Goal: Transaction & Acquisition: Purchase product/service

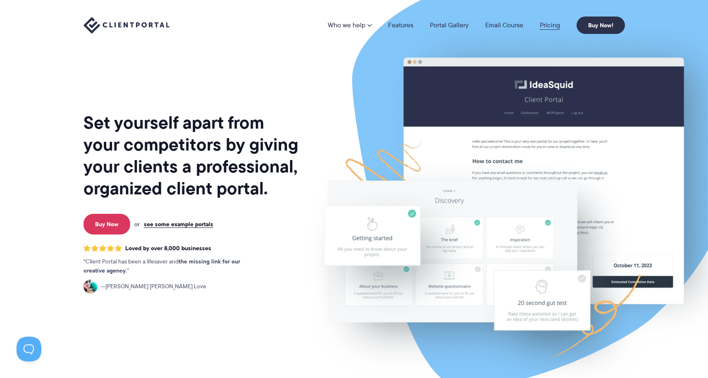
click at [551, 28] on link "Pricing" at bounding box center [550, 25] width 20 height 7
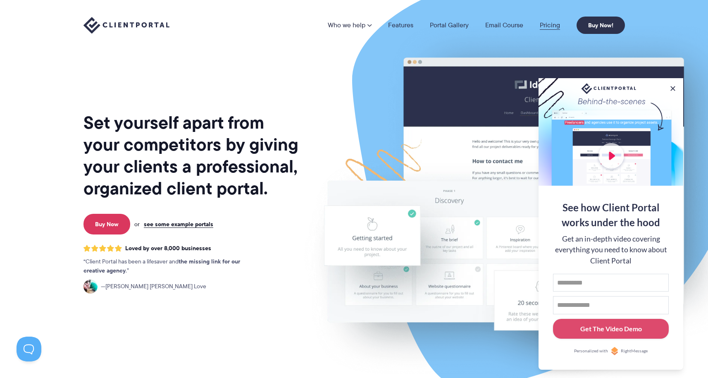
click at [551, 29] on link "Pricing" at bounding box center [550, 25] width 20 height 7
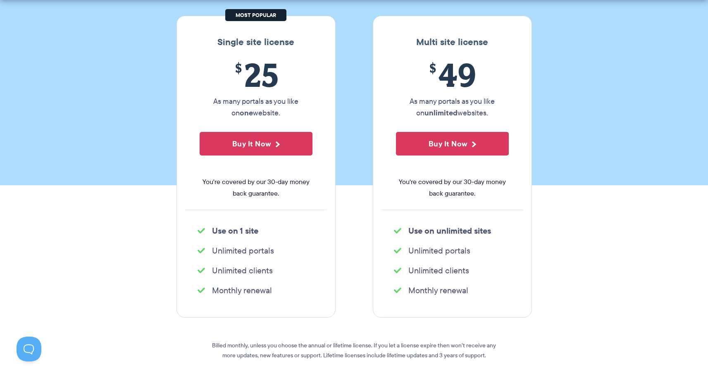
scroll to position [133, 0]
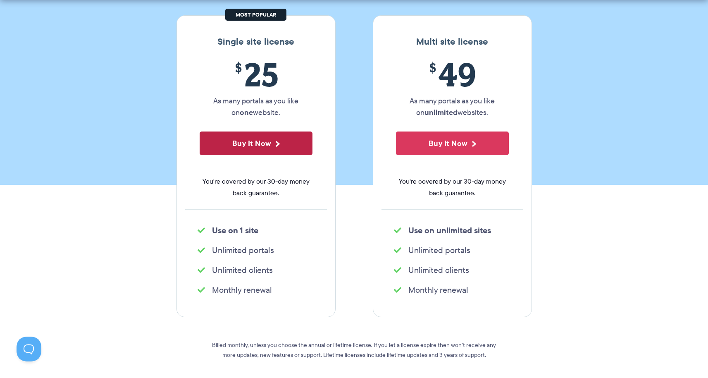
click at [284, 145] on button "Buy It Now" at bounding box center [256, 143] width 113 height 24
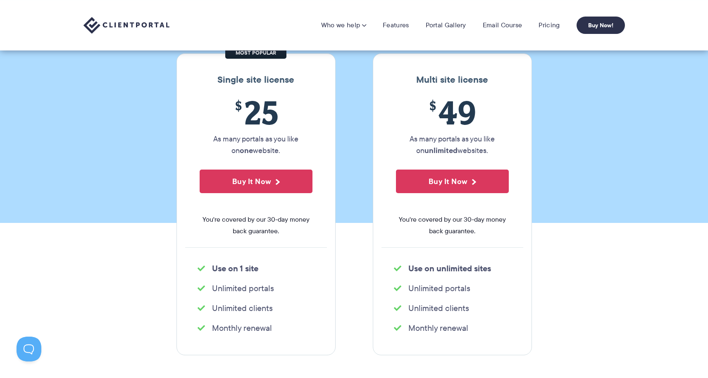
scroll to position [67, 0]
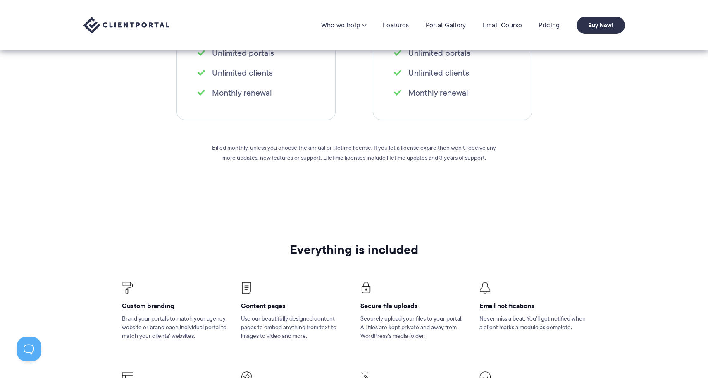
scroll to position [260, 0]
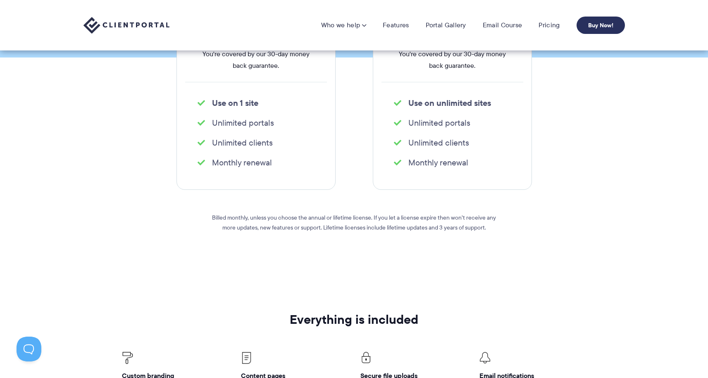
click at [584, 24] on link "Buy Now!" at bounding box center [601, 25] width 48 height 17
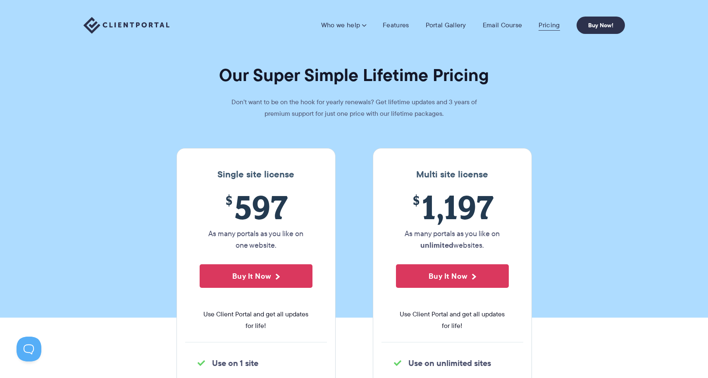
click at [552, 25] on link "Pricing" at bounding box center [549, 25] width 21 height 8
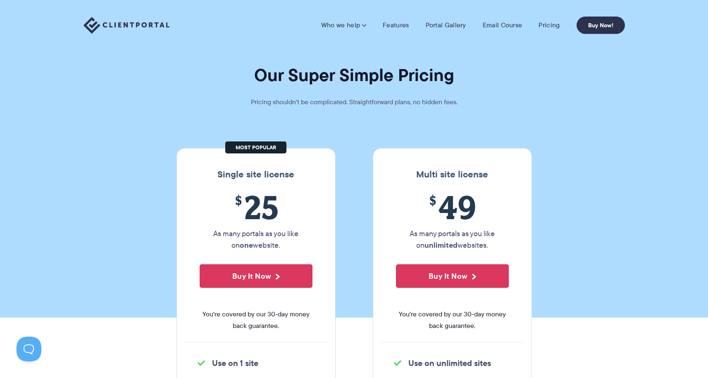
click at [159, 21] on img at bounding box center [126, 25] width 86 height 17
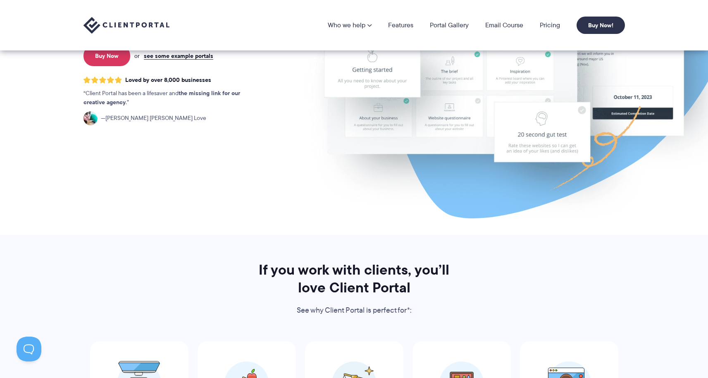
scroll to position [119, 0]
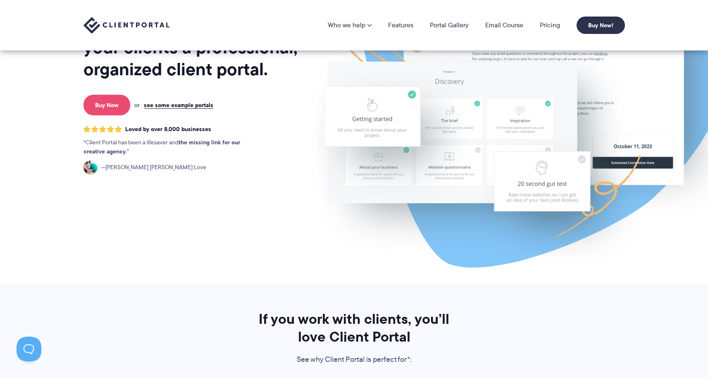
click at [124, 108] on link "Buy Now" at bounding box center [106, 105] width 47 height 21
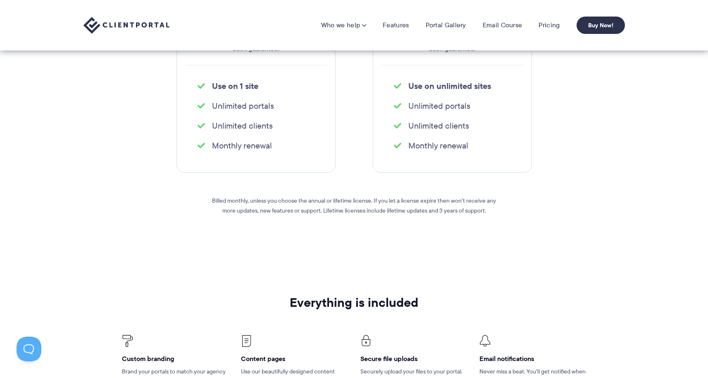
scroll to position [161, 0]
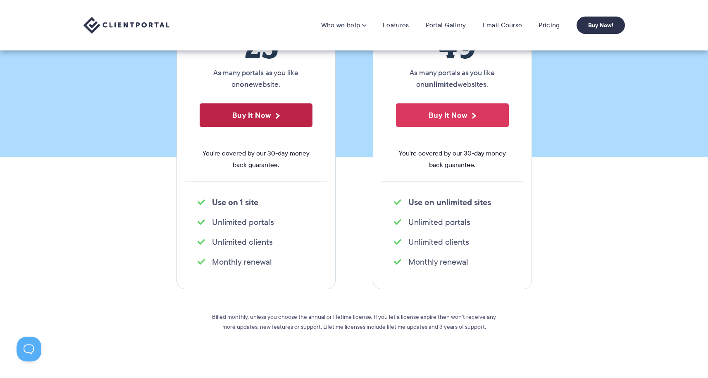
click at [241, 121] on button "Buy It Now" at bounding box center [256, 115] width 113 height 24
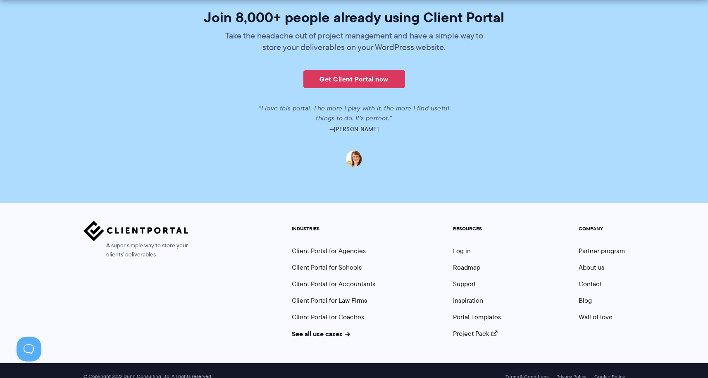
scroll to position [2018, 0]
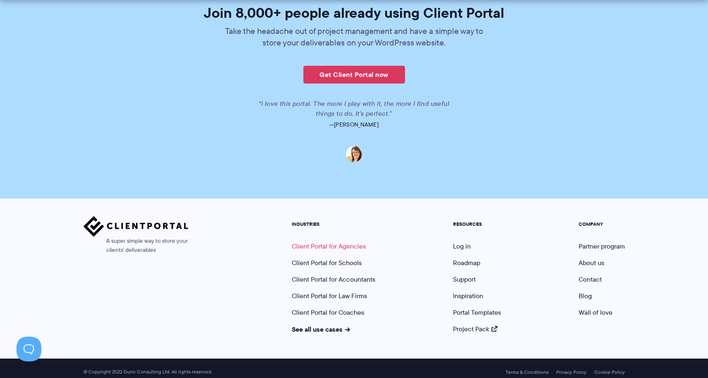
click at [356, 241] on link "Client Portal for Agencies" at bounding box center [329, 246] width 74 height 10
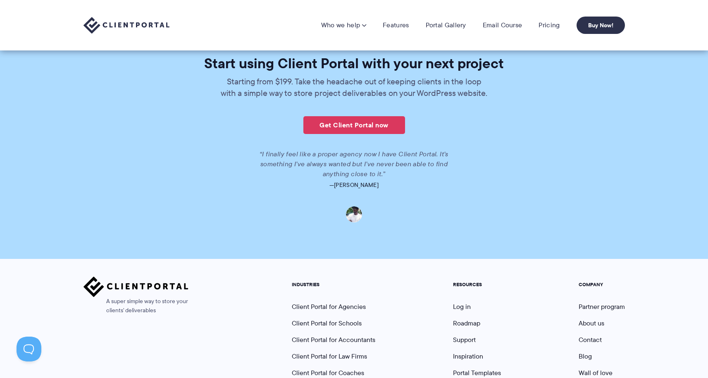
scroll to position [1829, 0]
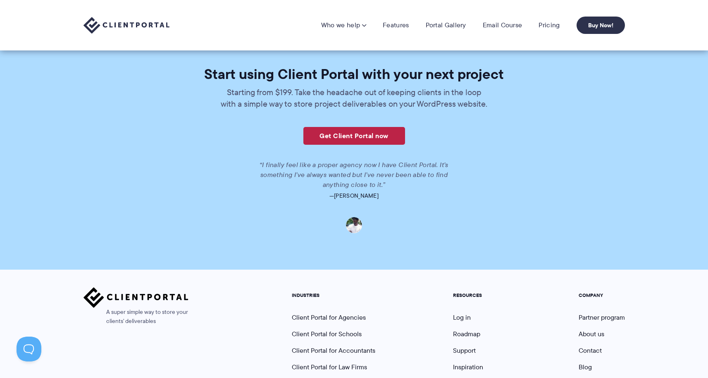
click at [370, 141] on link "Get Client Portal now" at bounding box center [354, 136] width 102 height 18
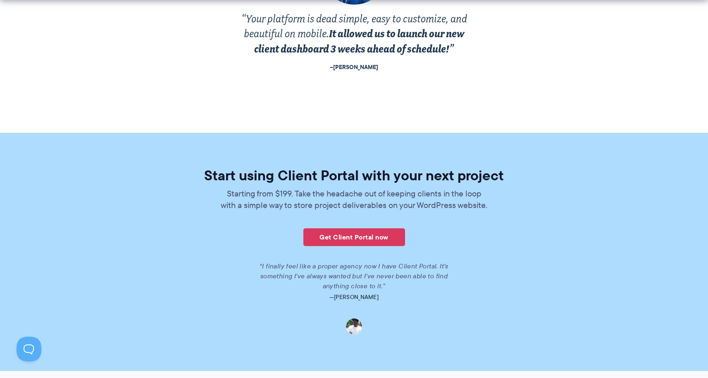
scroll to position [1734, 0]
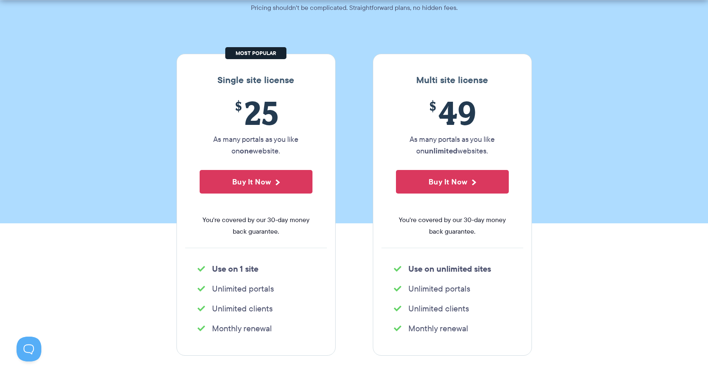
scroll to position [97, 0]
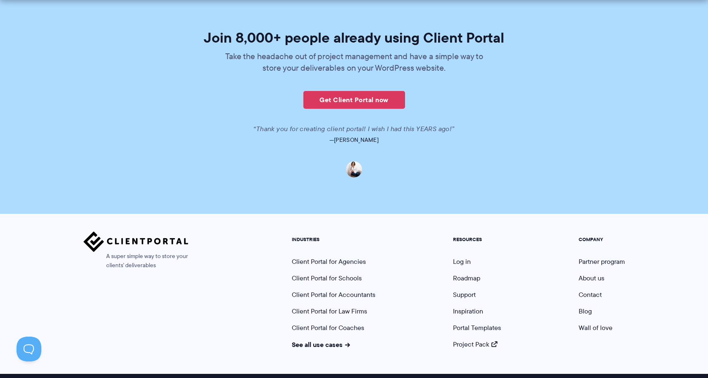
scroll to position [2051, 0]
